Goal: Task Accomplishment & Management: Use online tool/utility

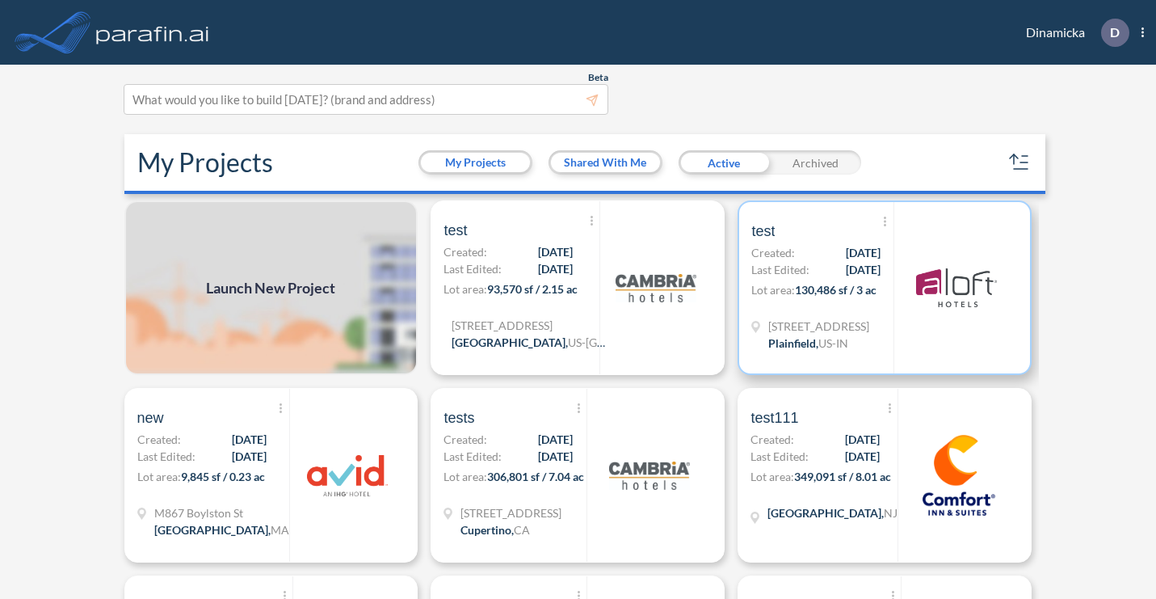
click at [846, 266] on span "[DATE]" at bounding box center [863, 269] width 35 height 17
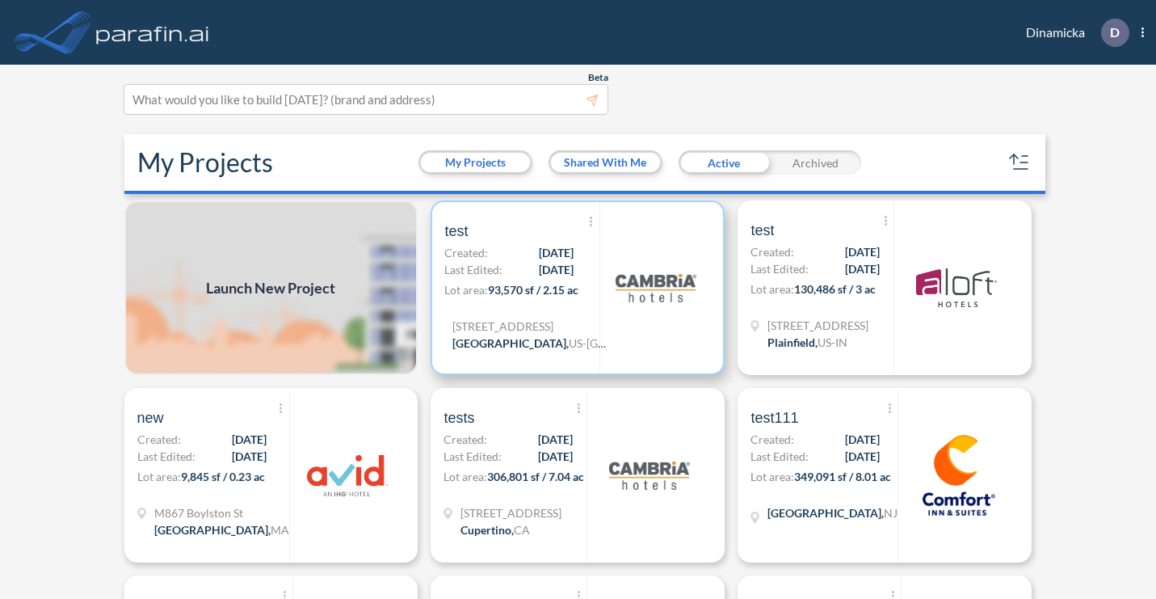
scroll to position [79, 0]
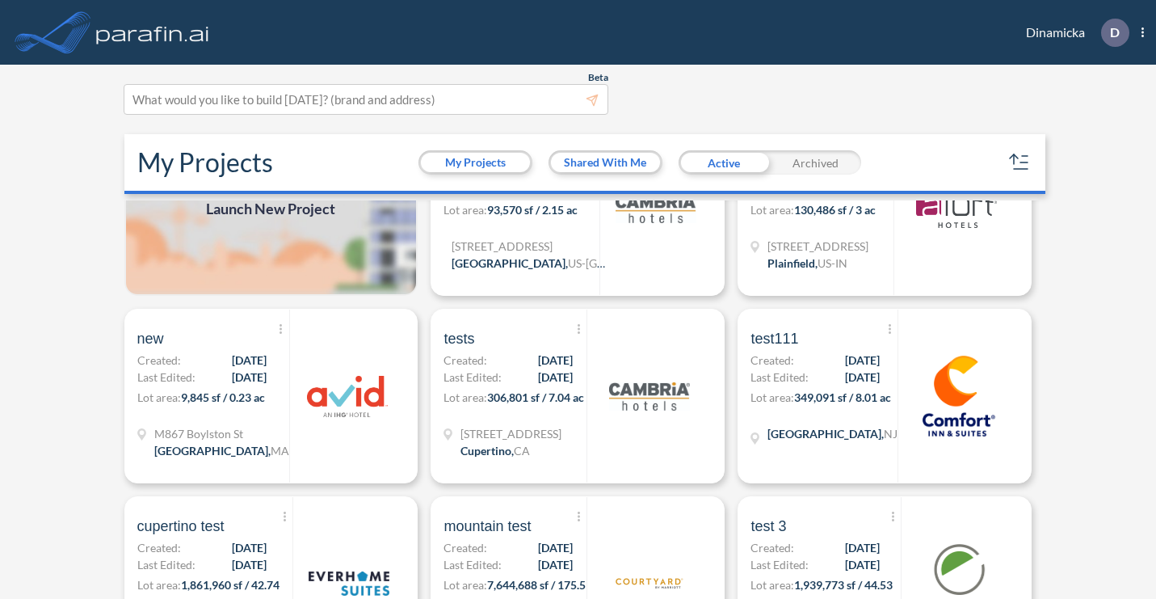
click at [280, 215] on span "Launch New Project" at bounding box center [270, 209] width 129 height 22
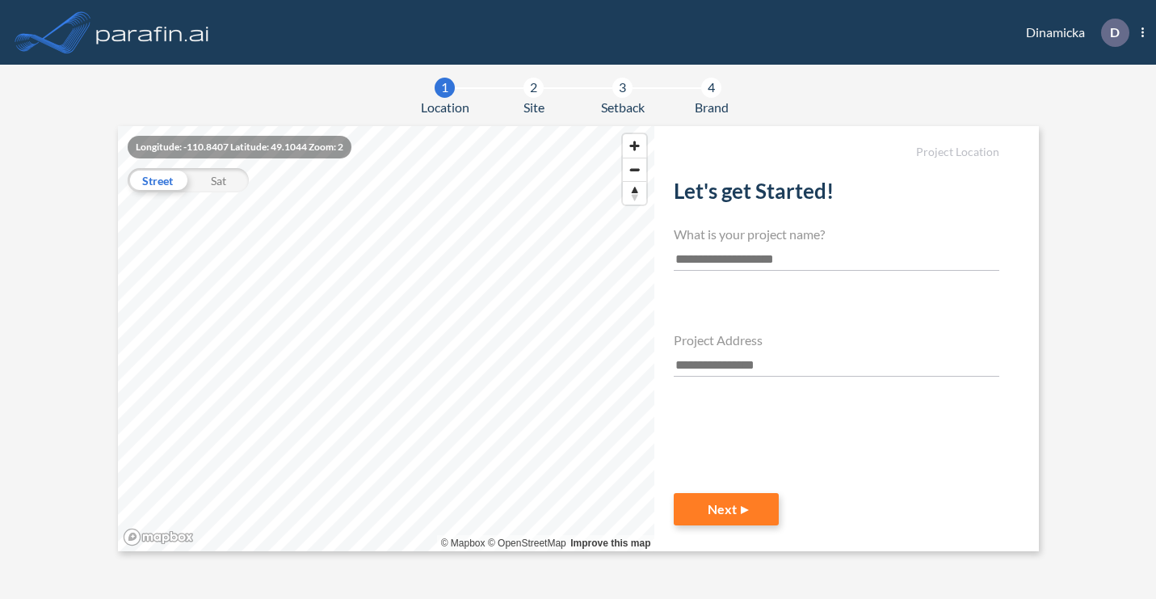
click at [738, 343] on h4 "Project Address" at bounding box center [837, 339] width 326 height 15
click at [738, 349] on div "Project Address" at bounding box center [837, 354] width 326 height 44
click at [738, 362] on input "text" at bounding box center [837, 366] width 326 height 22
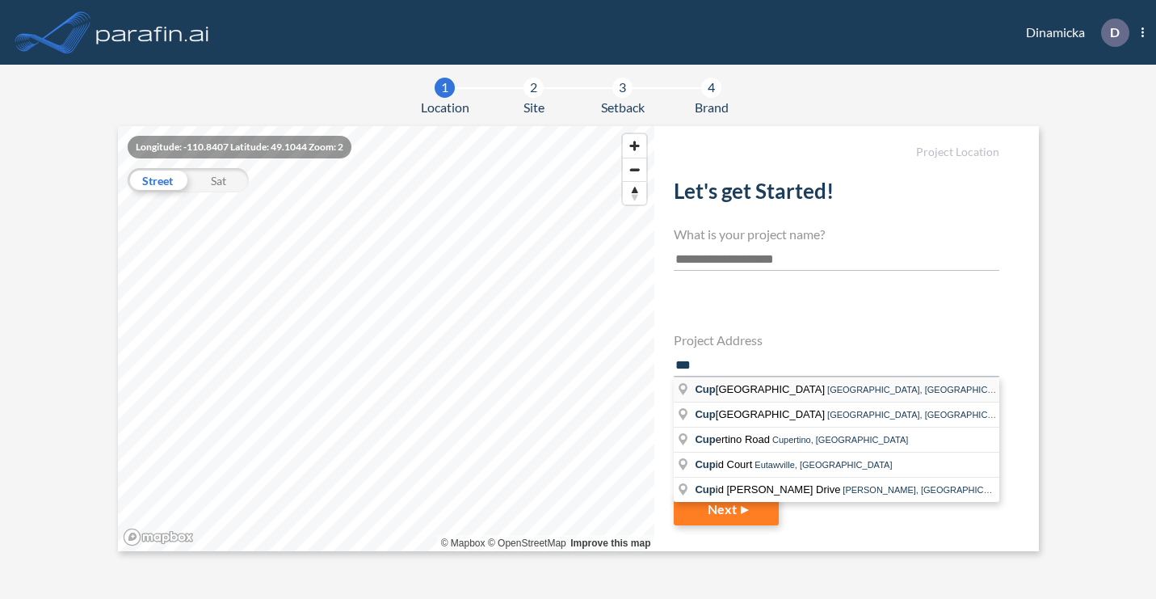
click at [753, 383] on span "[GEOGRAPHIC_DATA]" at bounding box center [761, 389] width 132 height 12
type input "**********"
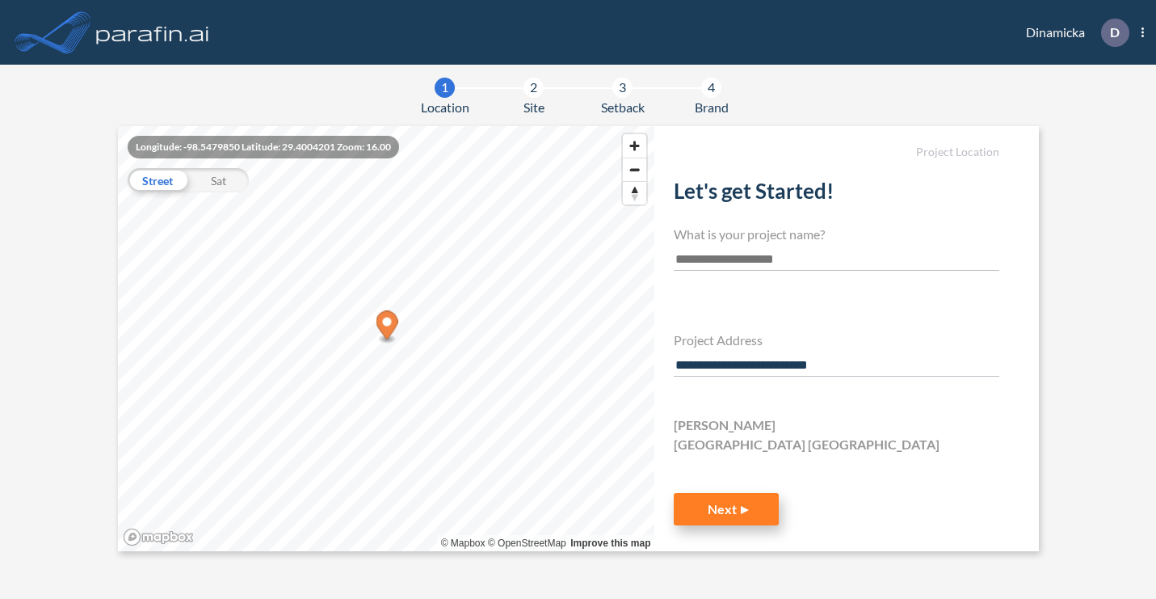
click at [729, 517] on button "Next" at bounding box center [726, 509] width 105 height 32
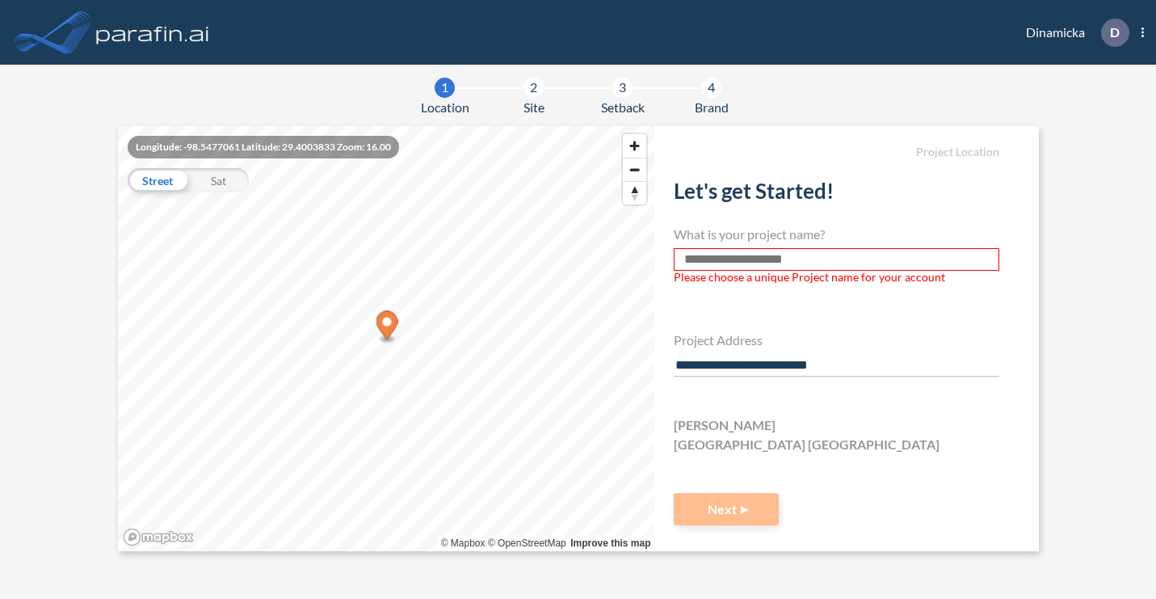
click at [736, 256] on input "text" at bounding box center [837, 259] width 326 height 23
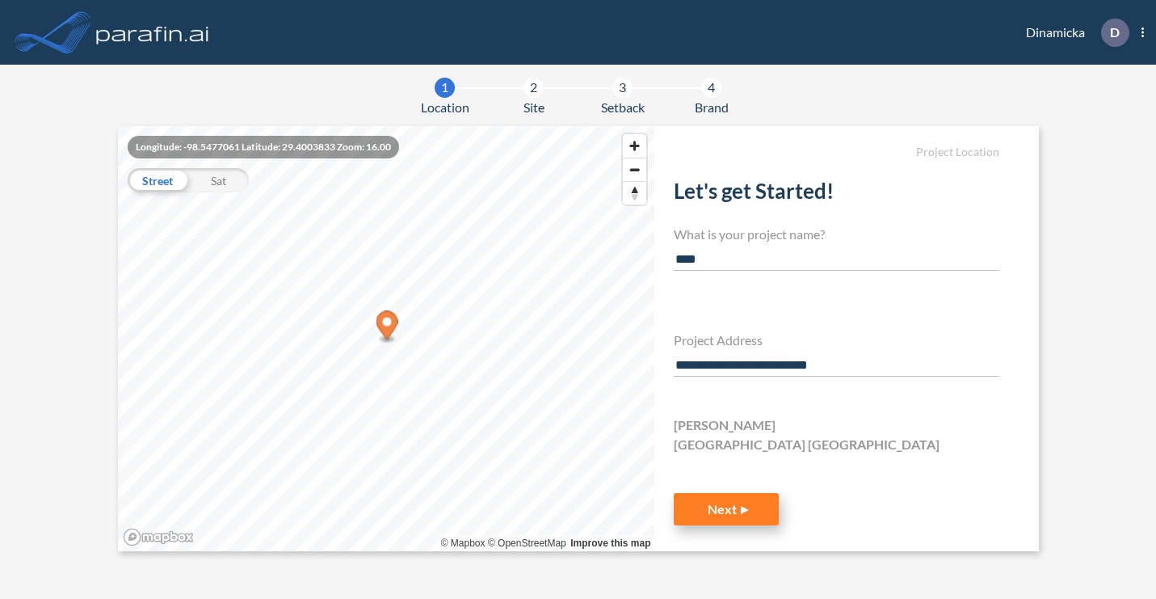
type input "****"
click at [745, 512] on button "Next" at bounding box center [726, 509] width 105 height 32
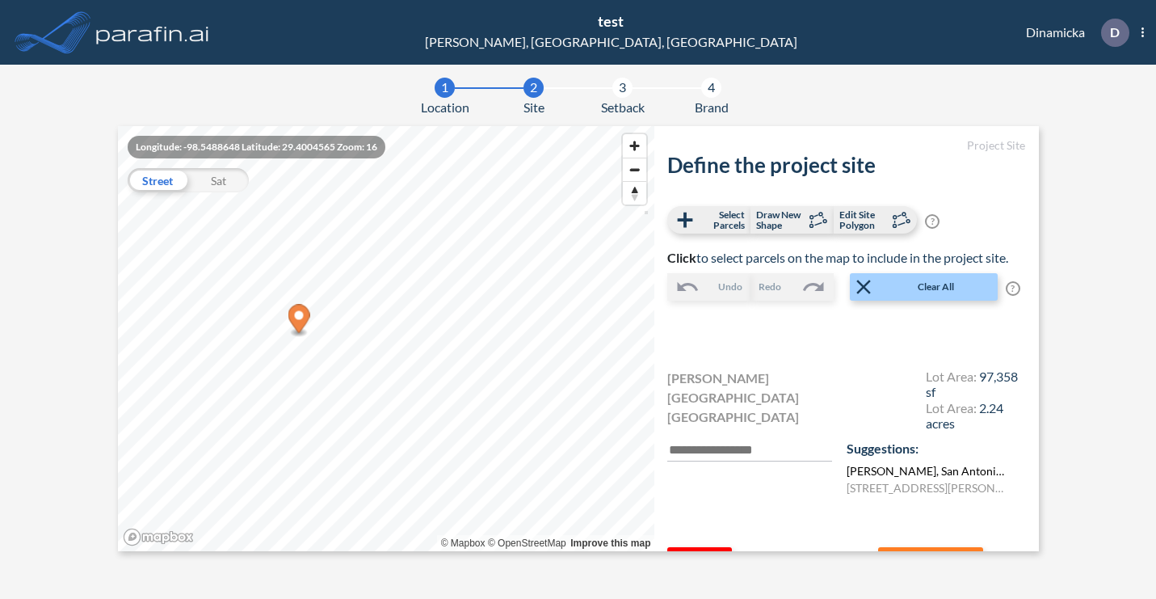
click at [925, 462] on label "[PERSON_NAME] , [GEOGRAPHIC_DATA] , [GEOGRAPHIC_DATA] , [GEOGRAPHIC_DATA]" at bounding box center [927, 470] width 161 height 17
click at [927, 479] on label "[STREET_ADDRESS][PERSON_NAME]" at bounding box center [927, 487] width 161 height 17
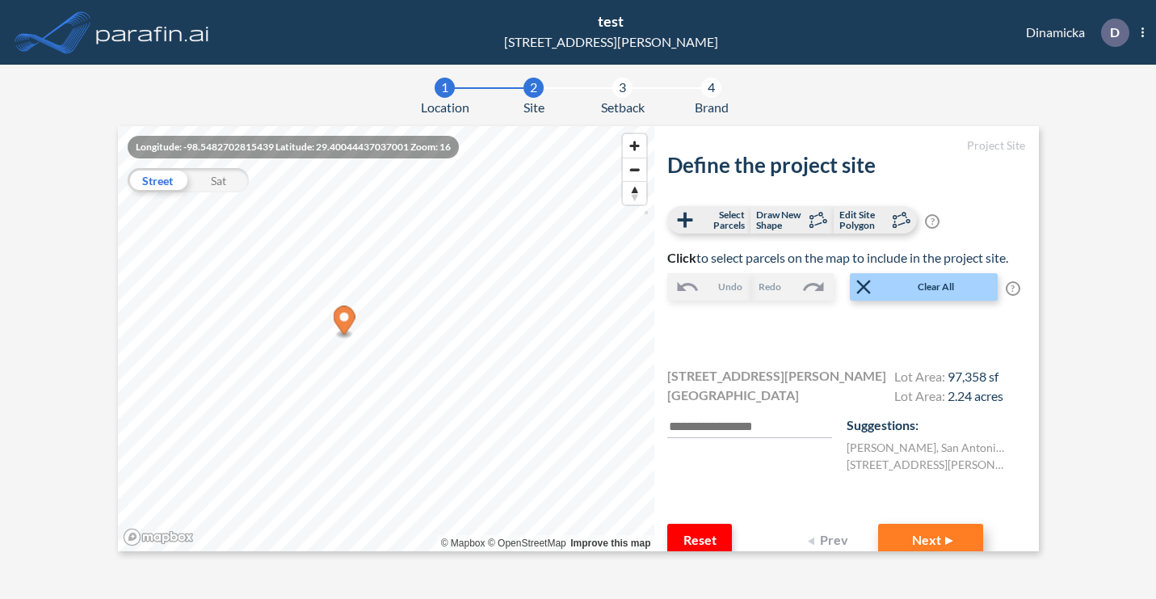
click at [921, 528] on button "Next" at bounding box center [930, 539] width 105 height 32
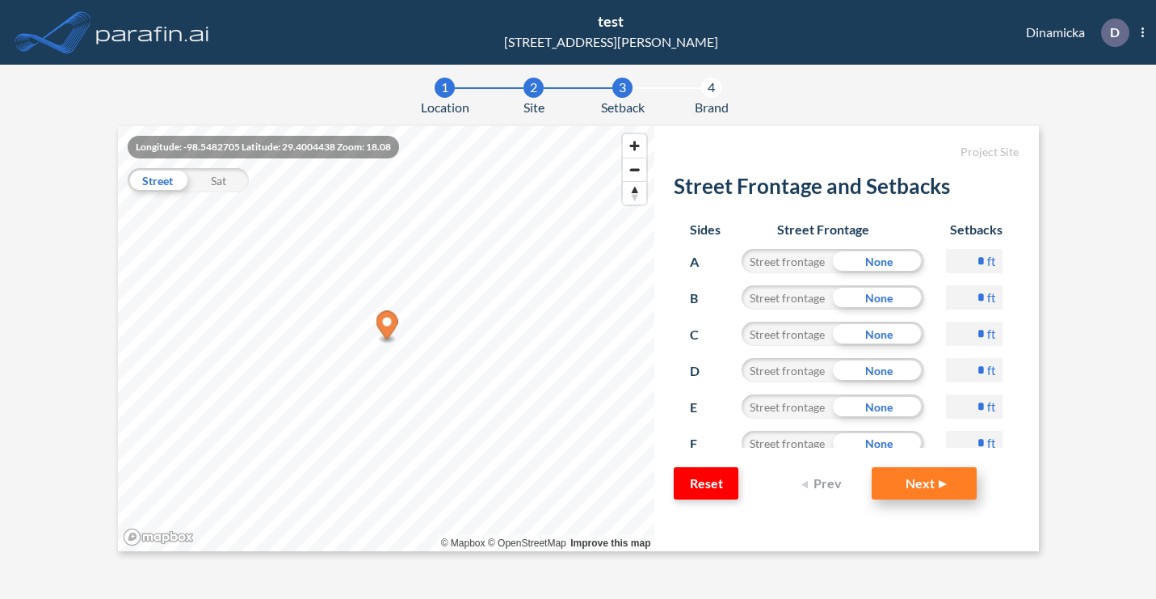
click at [923, 476] on button "Next" at bounding box center [924, 483] width 105 height 32
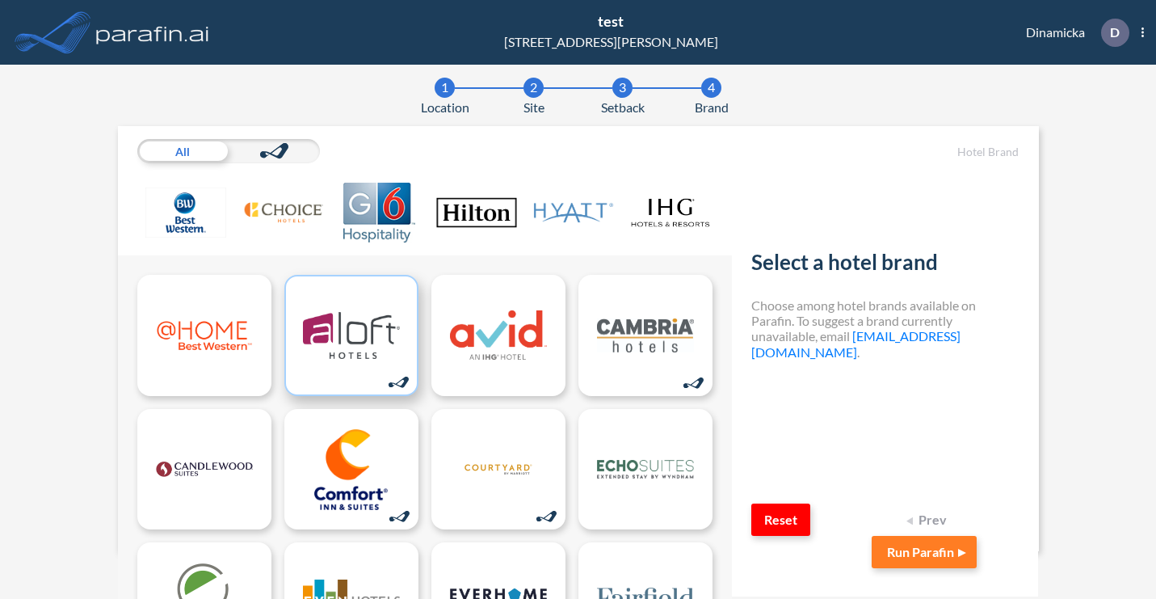
click at [342, 313] on img at bounding box center [351, 335] width 97 height 81
click at [916, 551] on button "Run Parafin" at bounding box center [924, 552] width 105 height 32
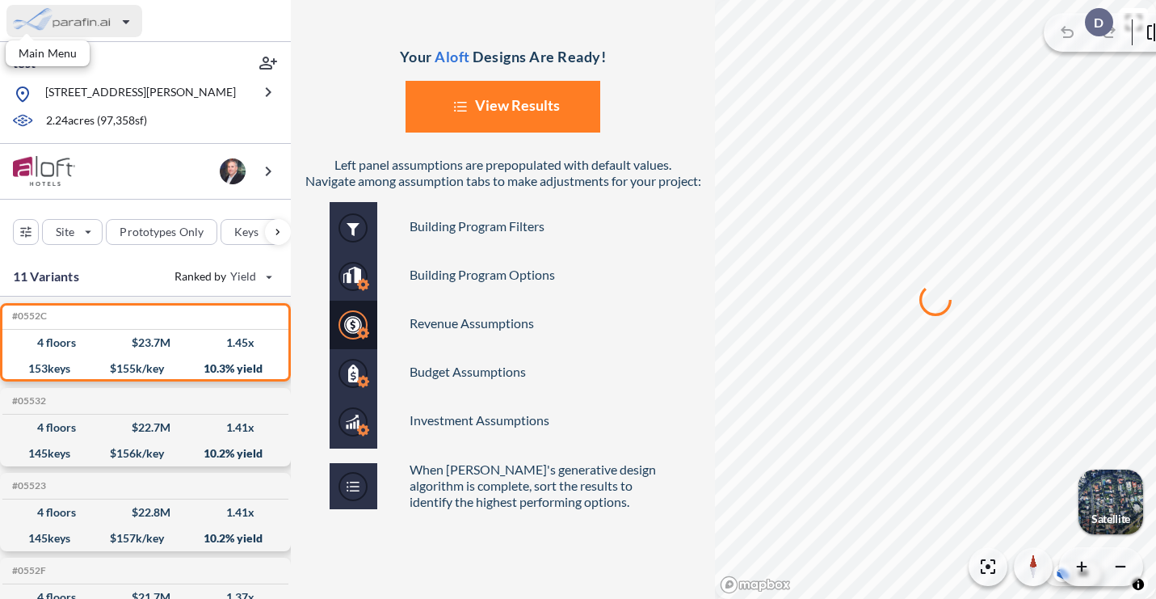
click at [48, 27] on div "button" at bounding box center [74, 21] width 136 height 32
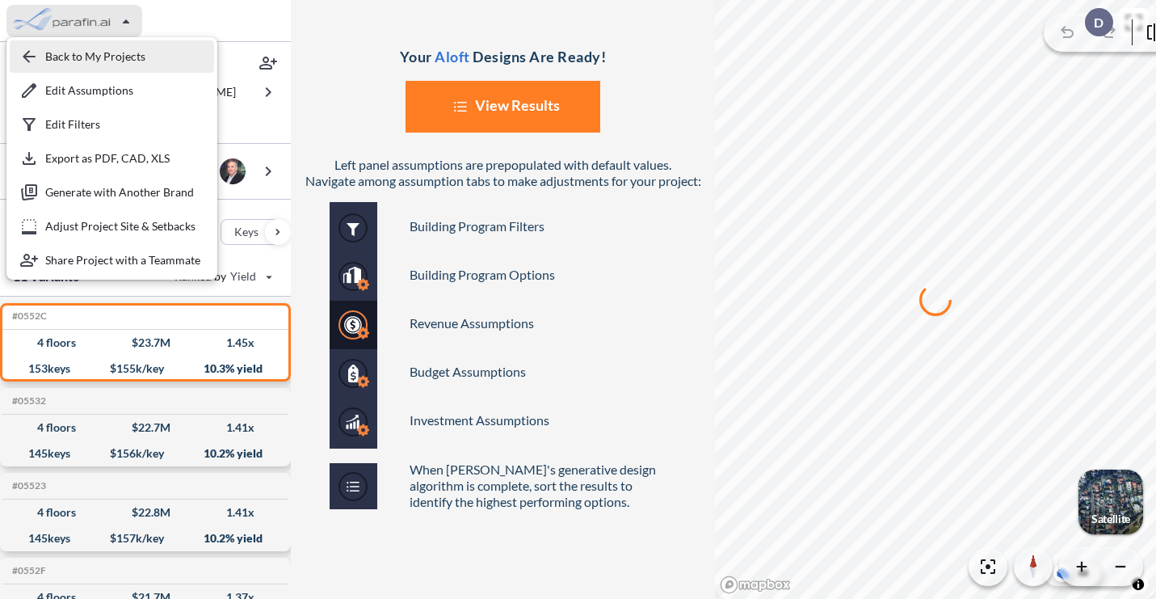
click at [162, 53] on div "button" at bounding box center [112, 56] width 204 height 32
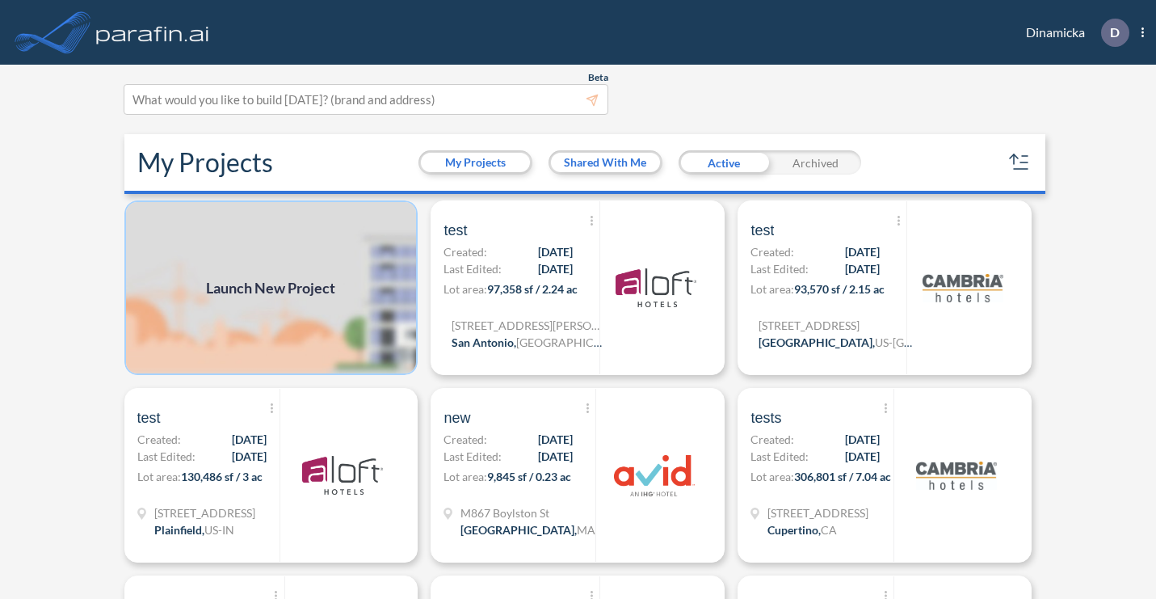
click at [326, 309] on img at bounding box center [271, 287] width 294 height 174
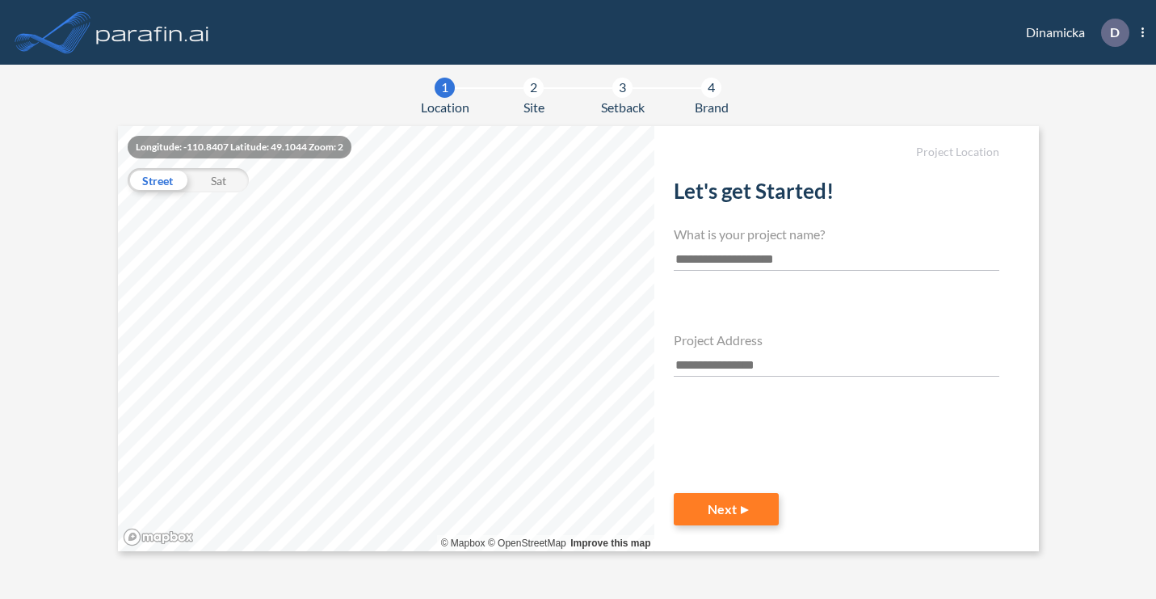
type input "*"
type input "****"
click at [707, 367] on input "text" at bounding box center [837, 366] width 326 height 22
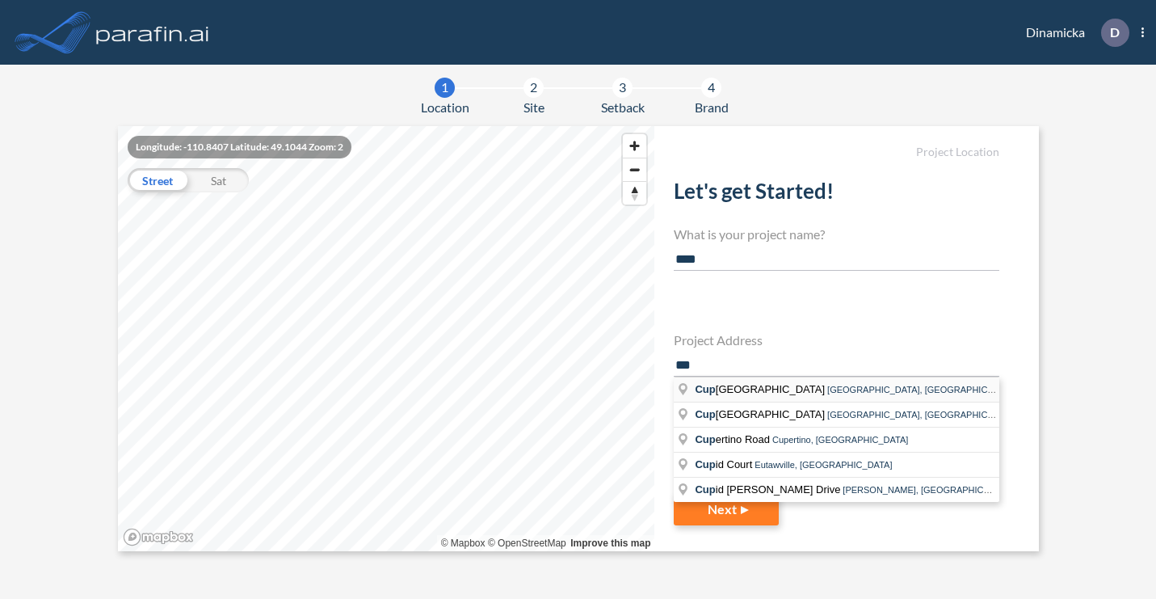
click at [708, 397] on li "[GEOGRAPHIC_DATA], [GEOGRAPHIC_DATA]" at bounding box center [837, 389] width 326 height 25
type input "**********"
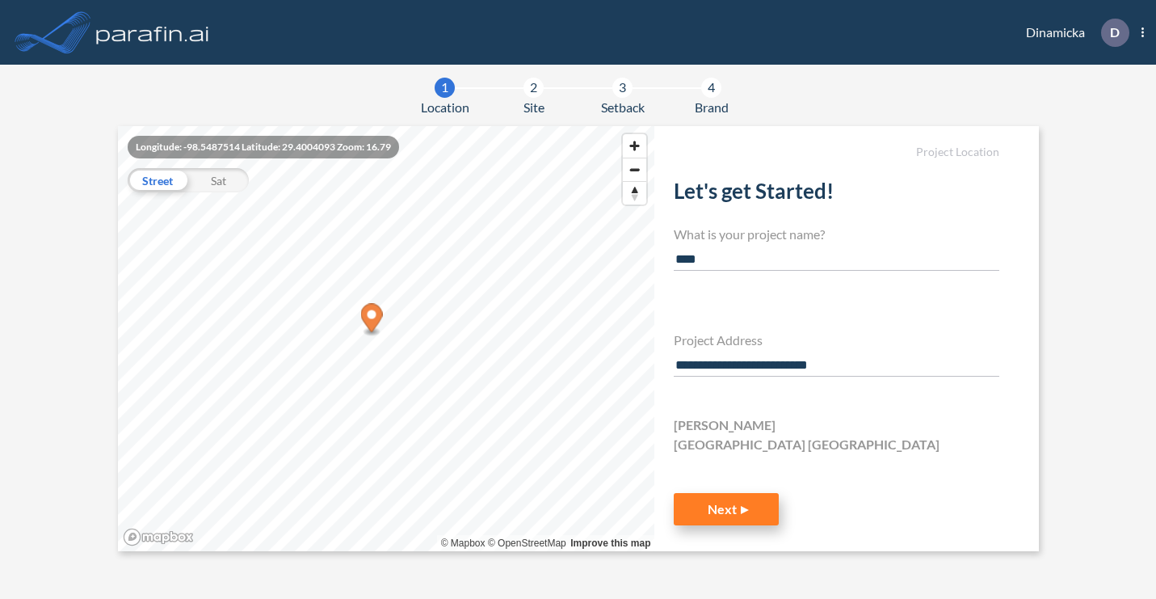
click at [750, 514] on button "Next" at bounding box center [726, 509] width 105 height 32
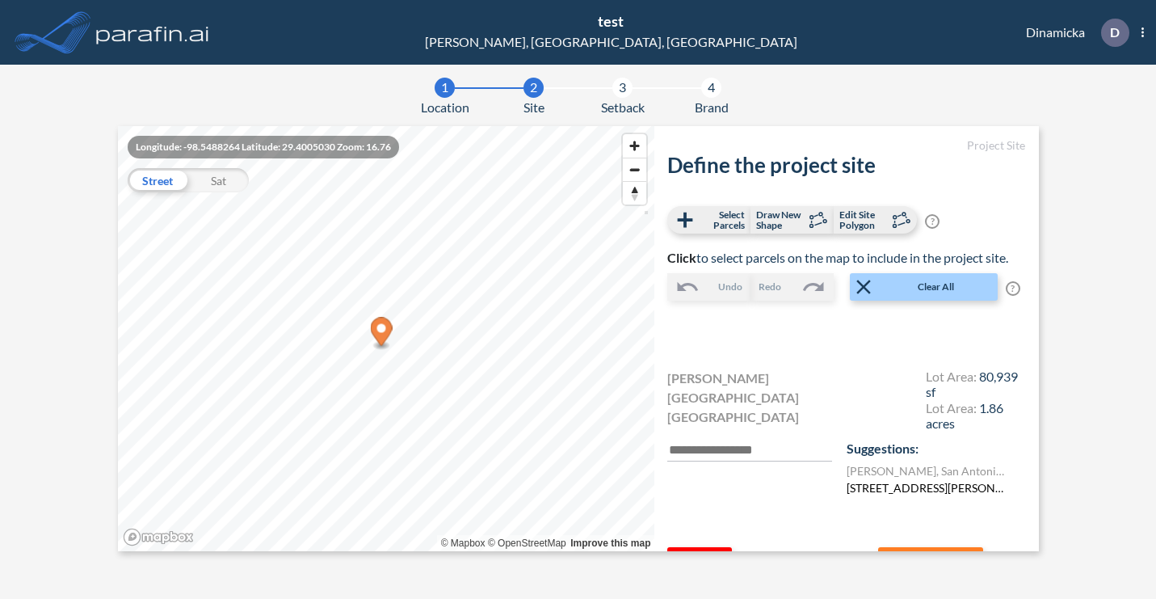
click at [924, 479] on label "[STREET_ADDRESS][PERSON_NAME]" at bounding box center [927, 487] width 161 height 17
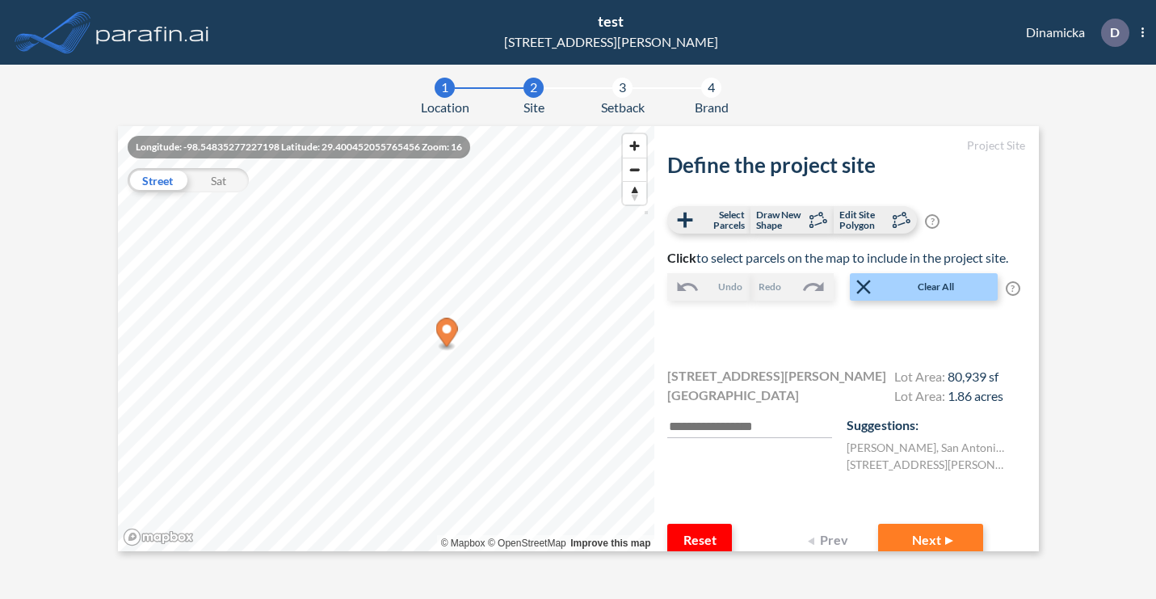
click at [1137, 312] on section "1 Location 2 Site 3 Setback 4 Brand Longitude: -98.54835277227198 Latitude: 29.…" at bounding box center [578, 332] width 1156 height 534
click at [922, 535] on button "Next" at bounding box center [930, 539] width 105 height 32
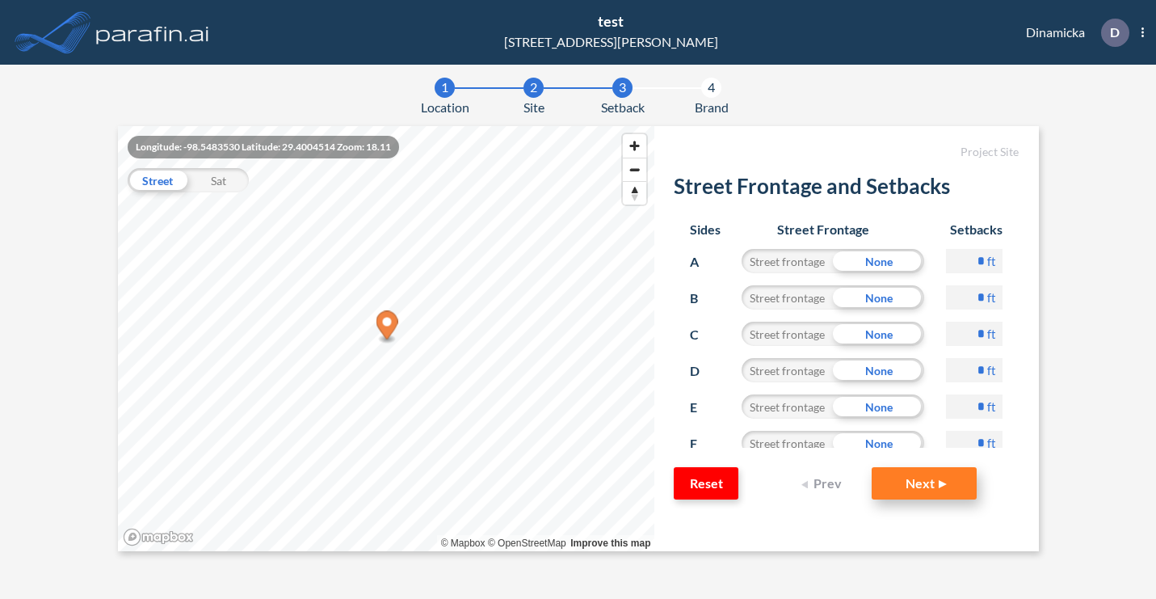
click at [965, 487] on button "Next" at bounding box center [924, 483] width 105 height 32
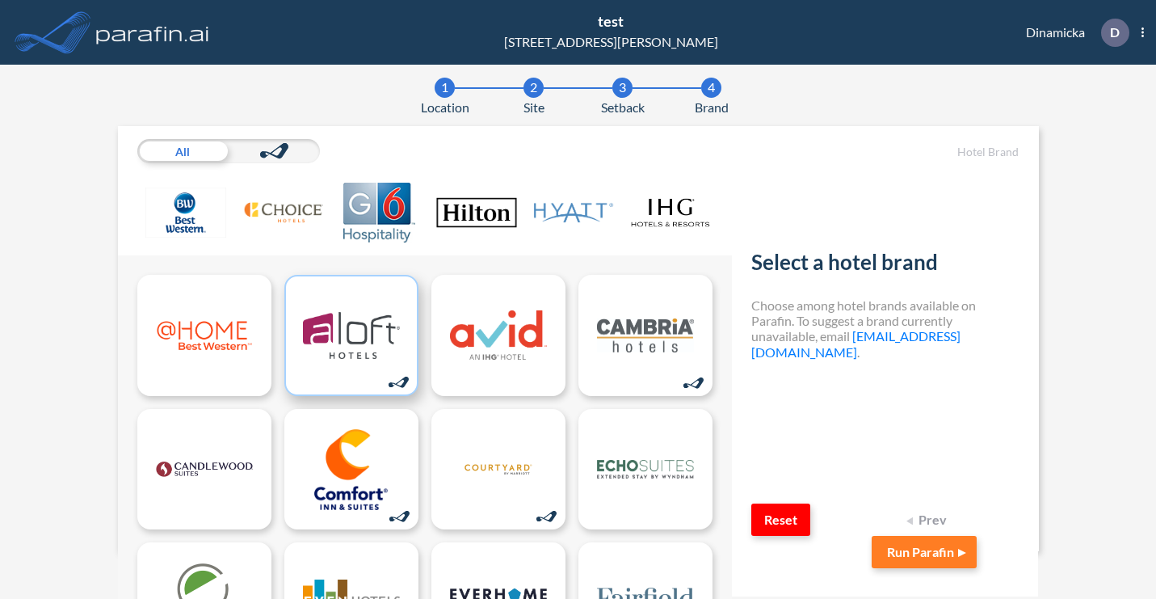
click at [374, 338] on img at bounding box center [351, 335] width 97 height 81
click at [919, 544] on button "Run Parafin" at bounding box center [924, 552] width 105 height 32
